Goal: Task Accomplishment & Management: Use online tool/utility

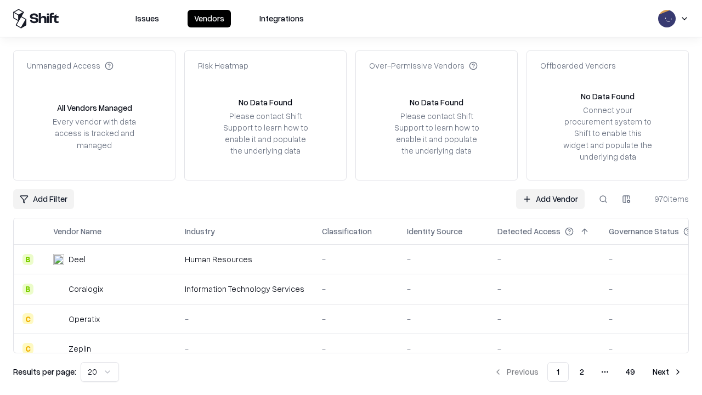
click at [550, 199] on link "Add Vendor" at bounding box center [550, 199] width 69 height 20
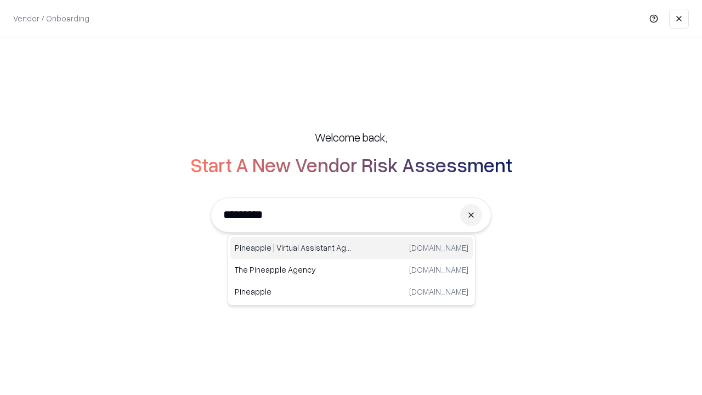
click at [352, 248] on div "Pineapple | Virtual Assistant Agency [DOMAIN_NAME]" at bounding box center [351, 248] width 242 height 22
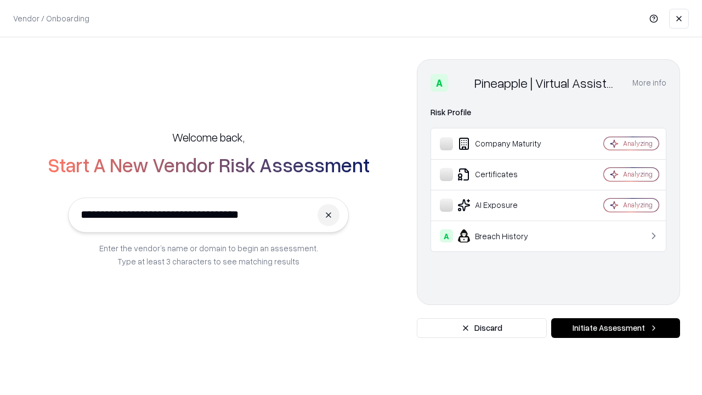
type input "**********"
click at [616, 328] on button "Initiate Assessment" at bounding box center [615, 328] width 129 height 20
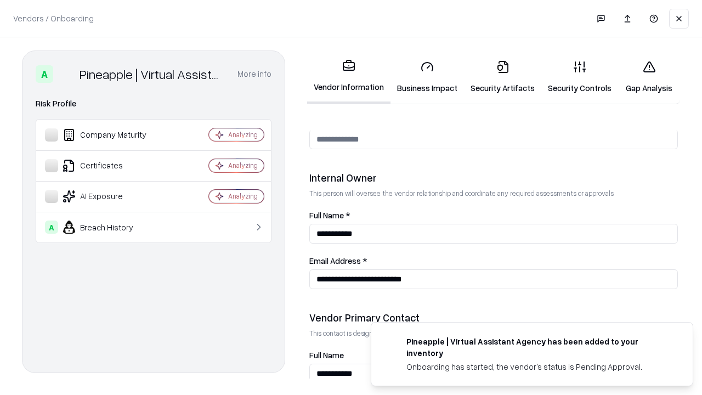
scroll to position [568, 0]
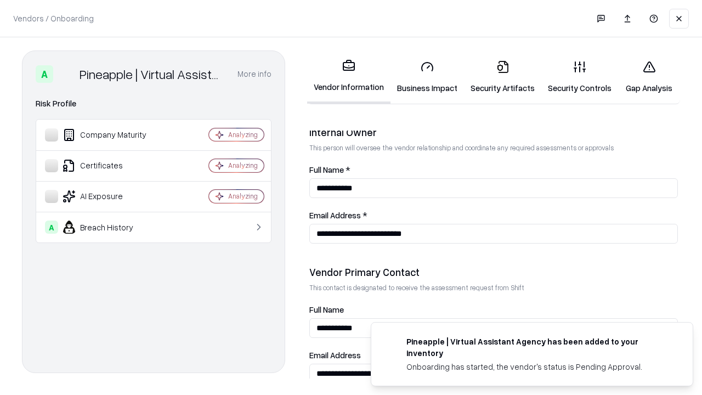
click at [427, 77] on link "Business Impact" at bounding box center [428, 77] width 74 height 51
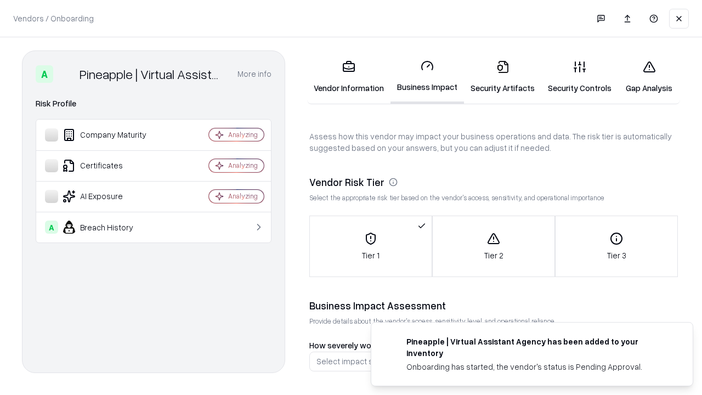
click at [503, 77] on link "Security Artifacts" at bounding box center [502, 77] width 77 height 51
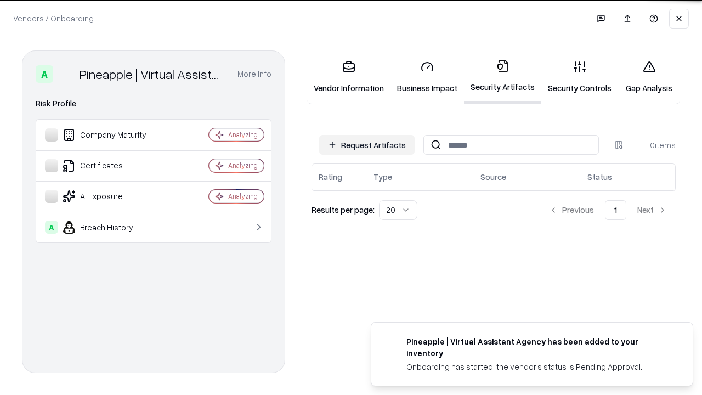
click at [367, 145] on button "Request Artifacts" at bounding box center [366, 145] width 95 height 20
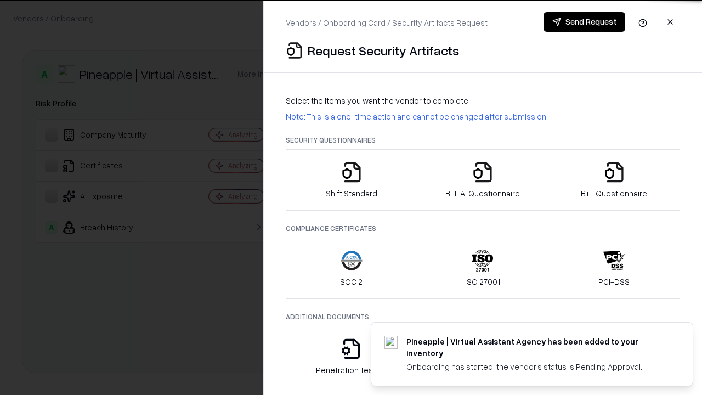
click at [351, 180] on icon "button" at bounding box center [352, 172] width 22 height 22
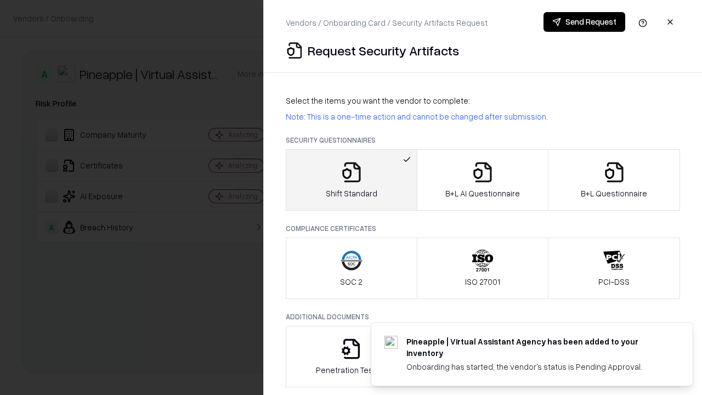
click at [584, 22] on button "Send Request" at bounding box center [585, 22] width 82 height 20
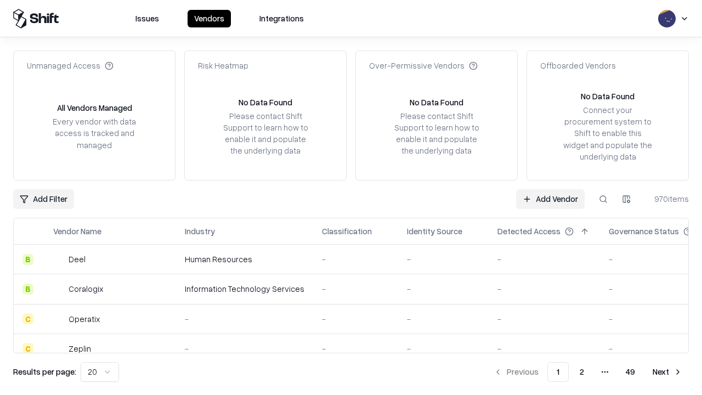
click at [603, 199] on button at bounding box center [604, 199] width 20 height 20
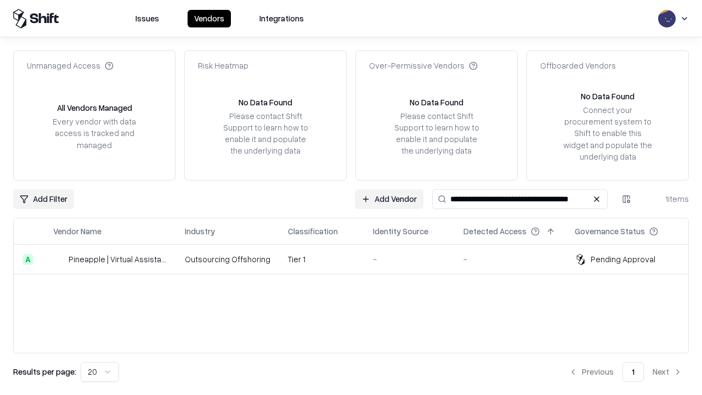
type input "**********"
click at [358, 259] on td "Tier 1" at bounding box center [321, 260] width 85 height 30
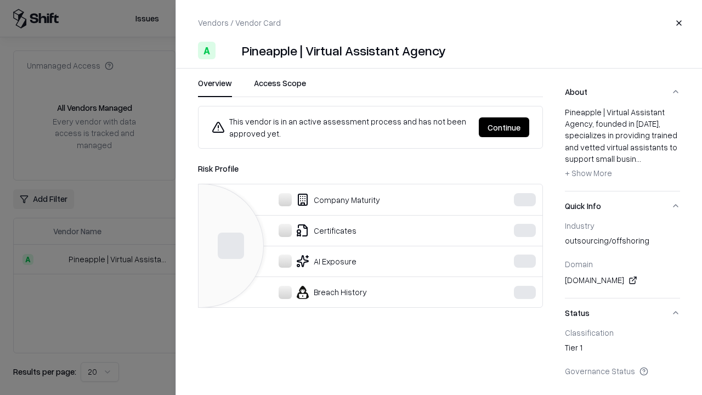
click at [529, 127] on button "Continue" at bounding box center [504, 127] width 50 height 20
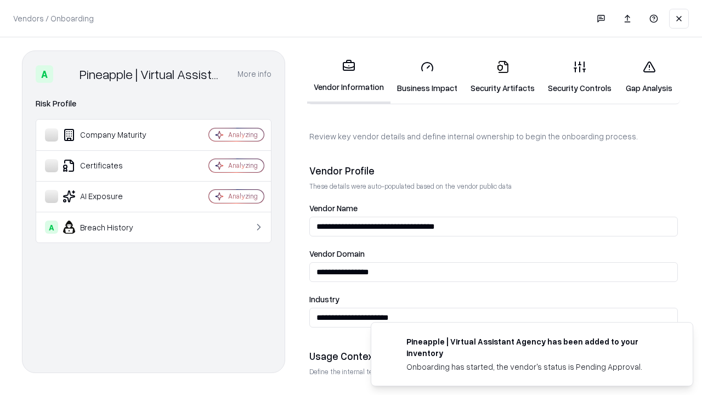
click at [503, 77] on link "Security Artifacts" at bounding box center [502, 77] width 77 height 51
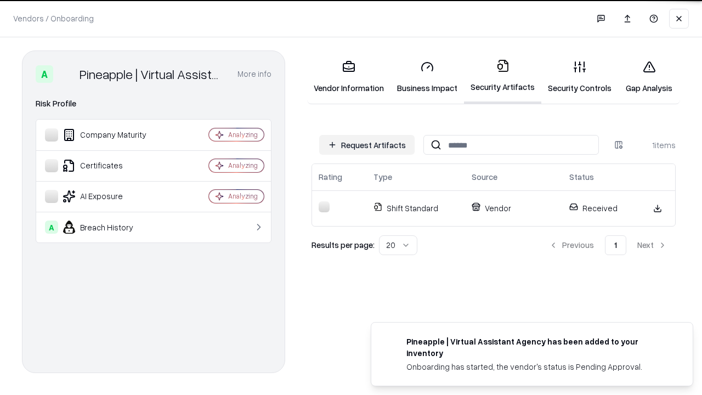
click at [580, 77] on link "Security Controls" at bounding box center [579, 77] width 77 height 51
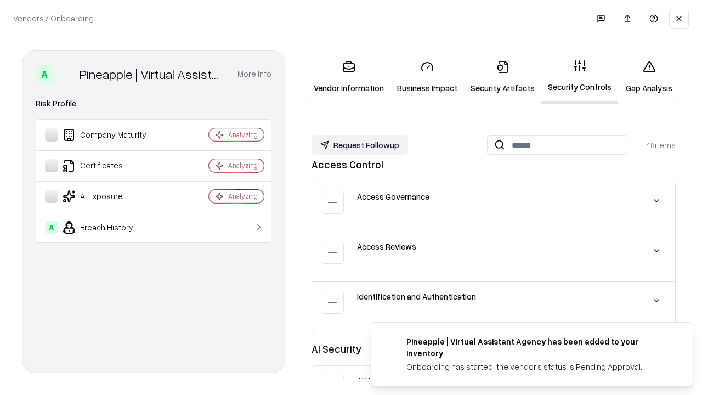
click at [360, 144] on button "Request Followup" at bounding box center [360, 145] width 97 height 20
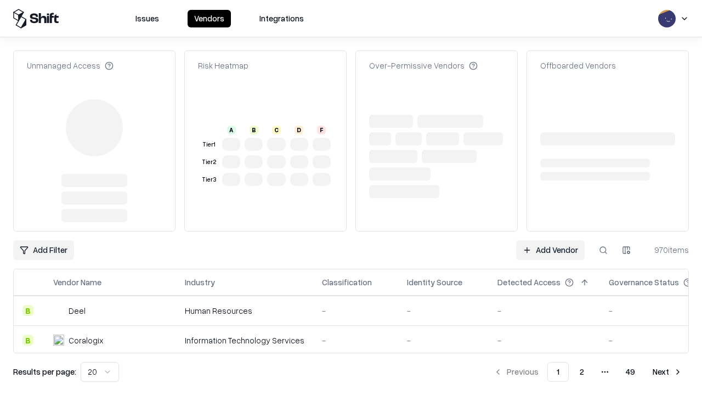
click at [550, 240] on link "Add Vendor" at bounding box center [550, 250] width 69 height 20
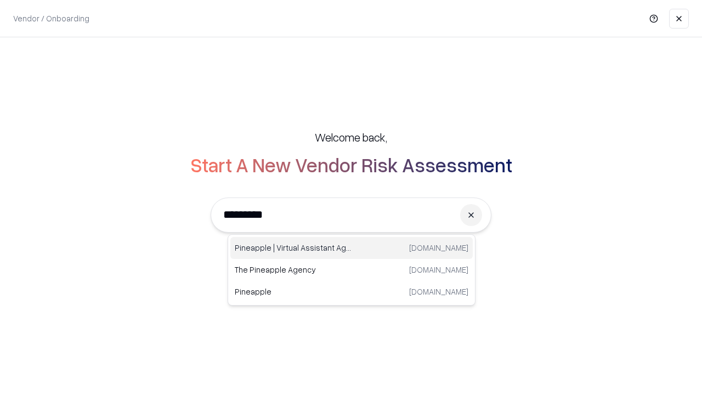
click at [352, 248] on div "Pineapple | Virtual Assistant Agency [DOMAIN_NAME]" at bounding box center [351, 248] width 242 height 22
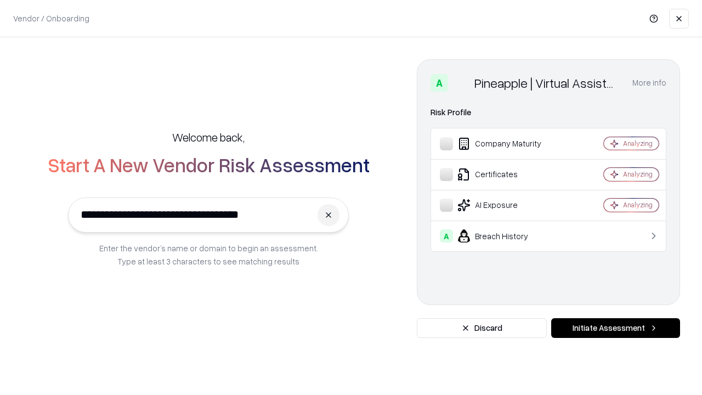
type input "**********"
click at [616, 328] on button "Initiate Assessment" at bounding box center [615, 328] width 129 height 20
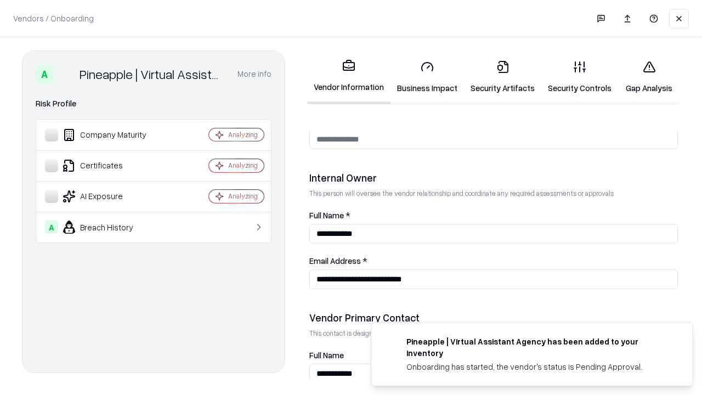
scroll to position [568, 0]
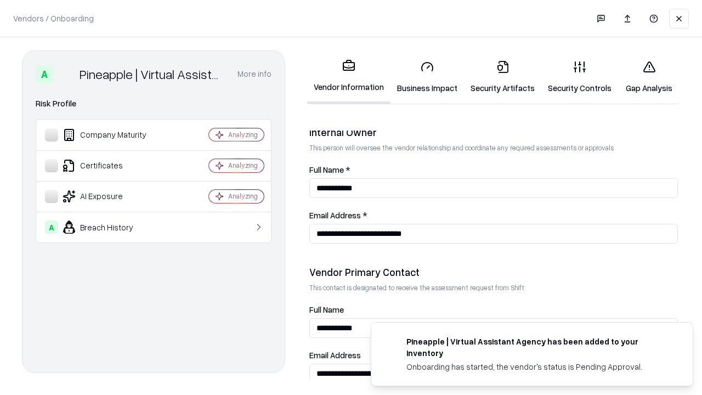
click at [649, 77] on link "Gap Analysis" at bounding box center [649, 77] width 62 height 51
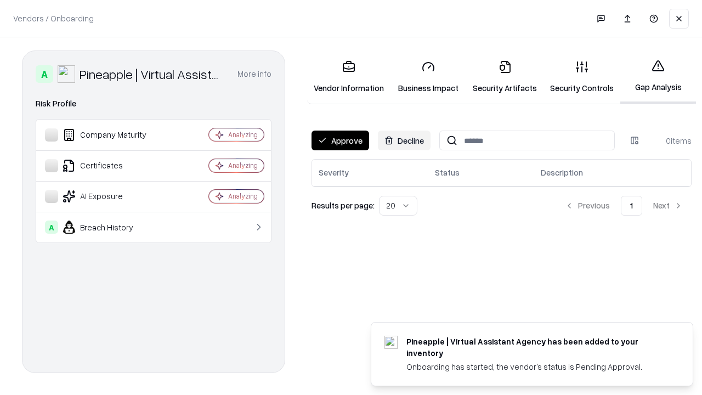
click at [340, 140] on button "Approve" at bounding box center [341, 141] width 58 height 20
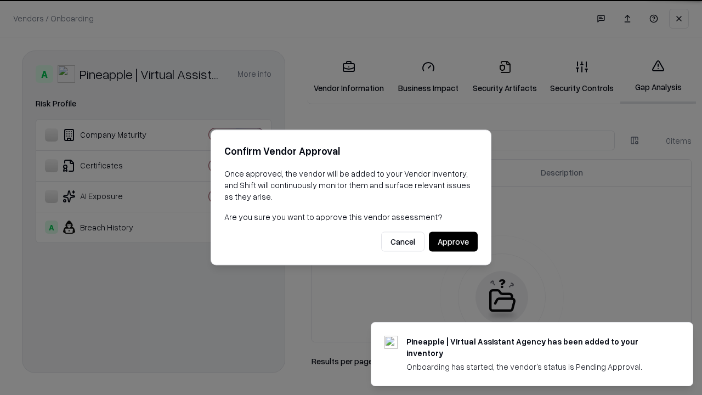
click at [453, 241] on button "Approve" at bounding box center [453, 242] width 49 height 20
